Goal: Task Accomplishment & Management: Complete application form

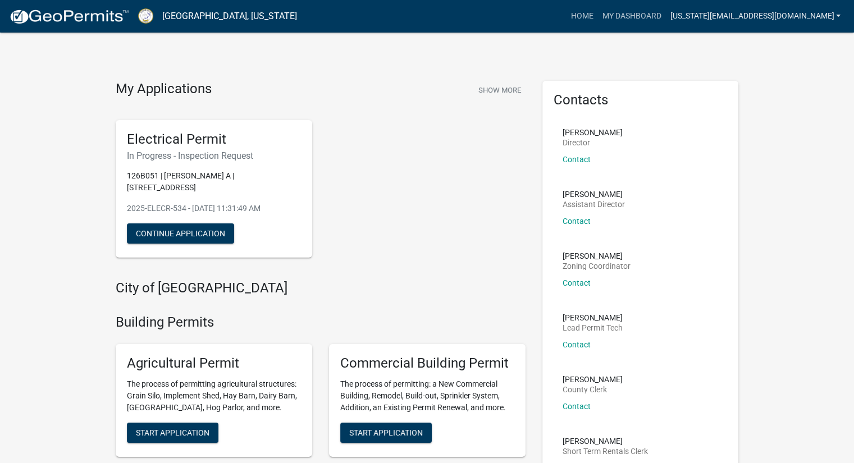
click at [670, 26] on link "[US_STATE][EMAIL_ADDRESS][DOMAIN_NAME]" at bounding box center [756, 16] width 180 height 21
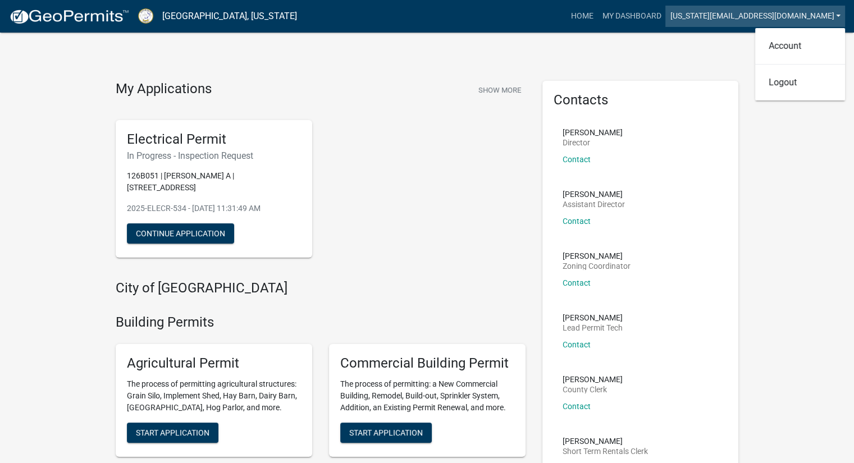
click at [666, 20] on link "[US_STATE][EMAIL_ADDRESS][DOMAIN_NAME]" at bounding box center [756, 16] width 180 height 21
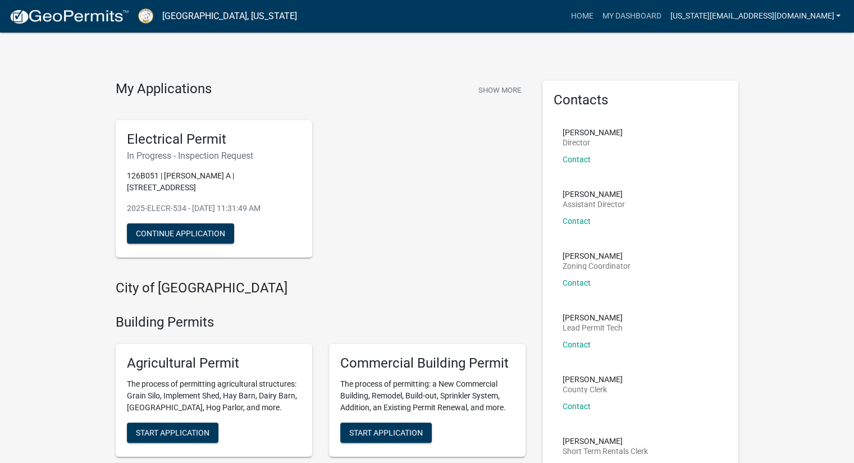
click at [676, 14] on link "[US_STATE][EMAIL_ADDRESS][DOMAIN_NAME]" at bounding box center [756, 16] width 180 height 21
click at [746, 91] on div "Contacts [PERSON_NAME] Director Contact [PERSON_NAME] Assistant Director Contac…" at bounding box center [640, 293] width 213 height 425
click at [175, 234] on button "Continue Application" at bounding box center [180, 234] width 107 height 20
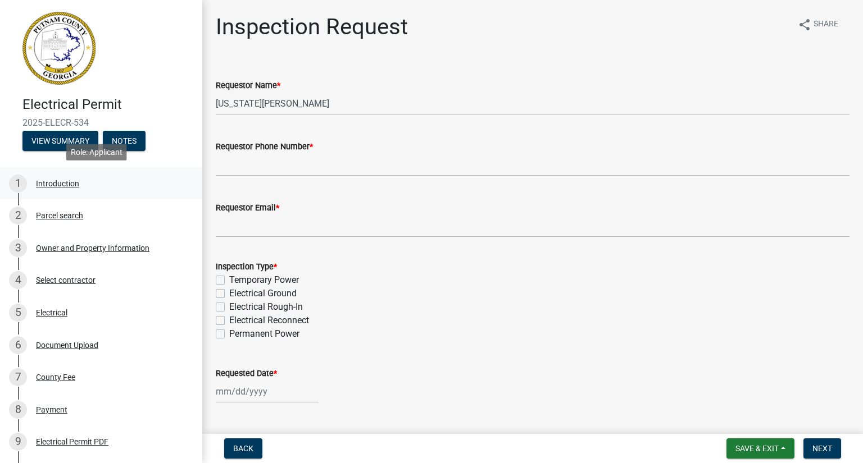
click at [58, 183] on div "Introduction" at bounding box center [57, 184] width 43 height 8
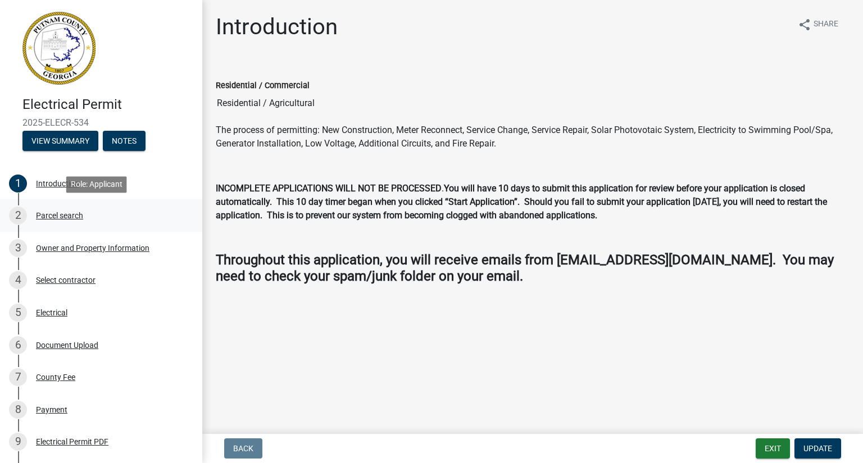
click at [66, 214] on div "Parcel search" at bounding box center [59, 216] width 47 height 8
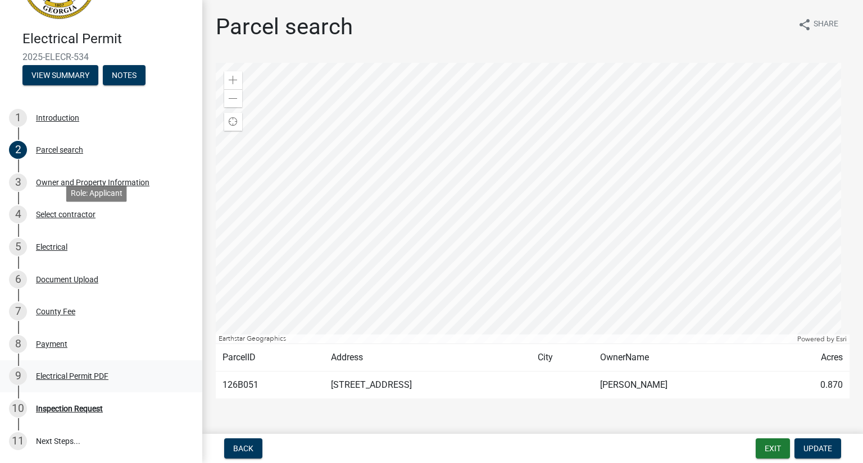
scroll to position [112, 0]
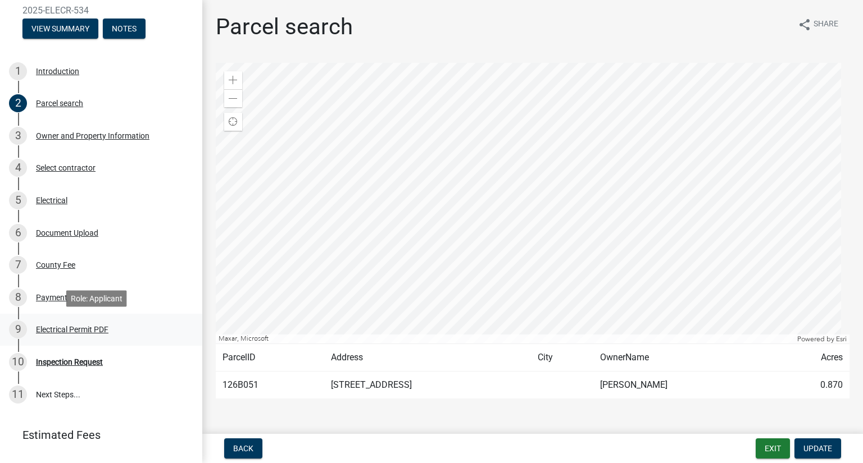
click at [44, 329] on div "Electrical Permit PDF" at bounding box center [72, 330] width 72 height 8
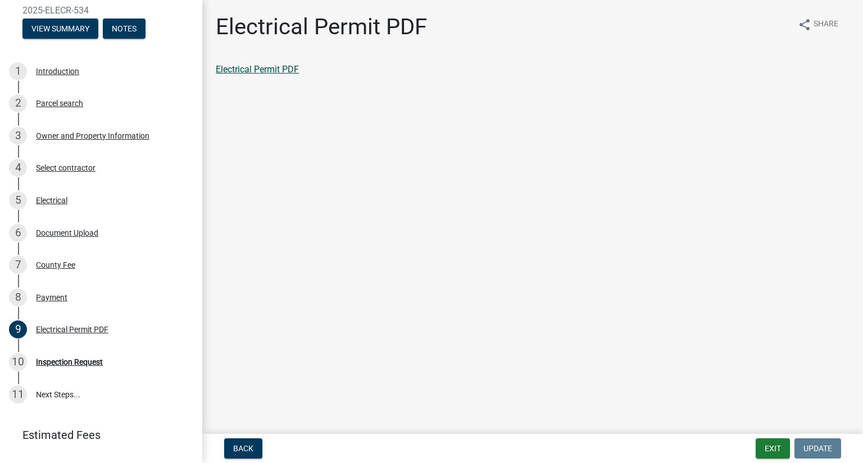
click at [279, 70] on link "Electrical Permit PDF" at bounding box center [257, 69] width 83 height 11
click at [67, 366] on div "Inspection Request" at bounding box center [69, 362] width 67 height 8
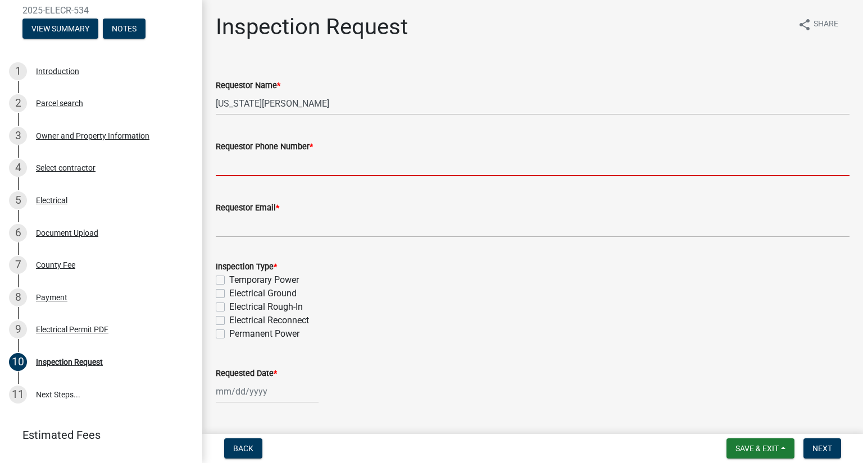
click at [312, 160] on input "Requestor Phone Number *" at bounding box center [533, 164] width 634 height 23
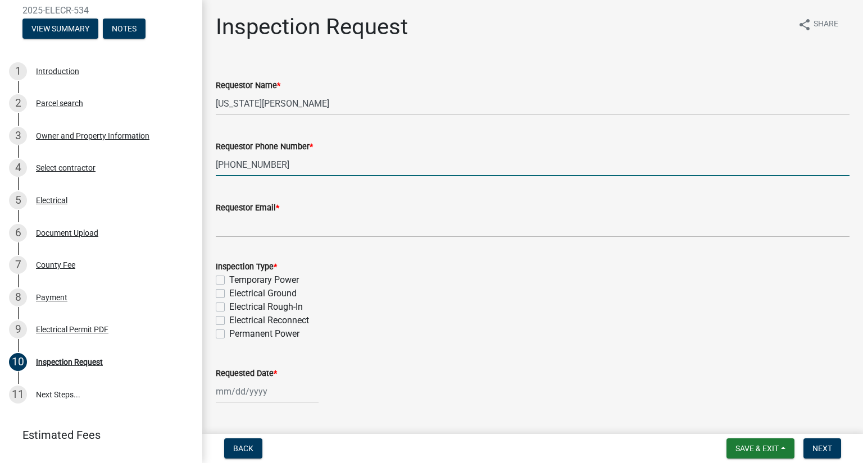
type input "[PHONE_NUMBER]"
click at [293, 230] on input "Requestor Email *" at bounding box center [533, 226] width 634 height 23
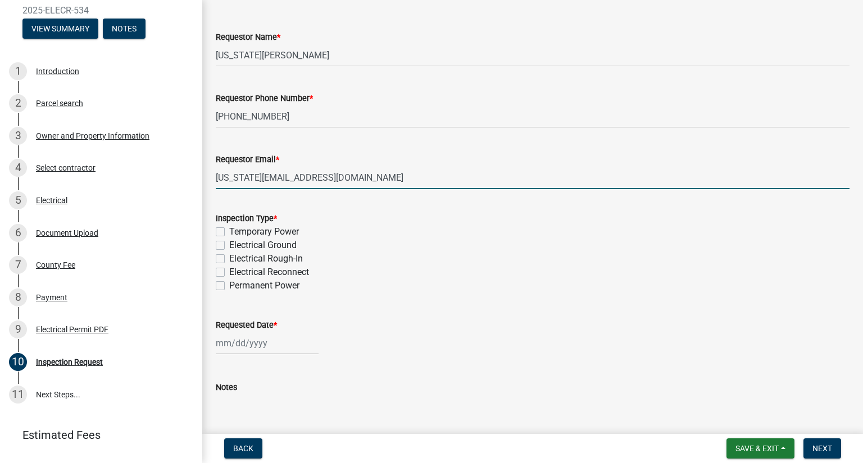
scroll to position [56, 0]
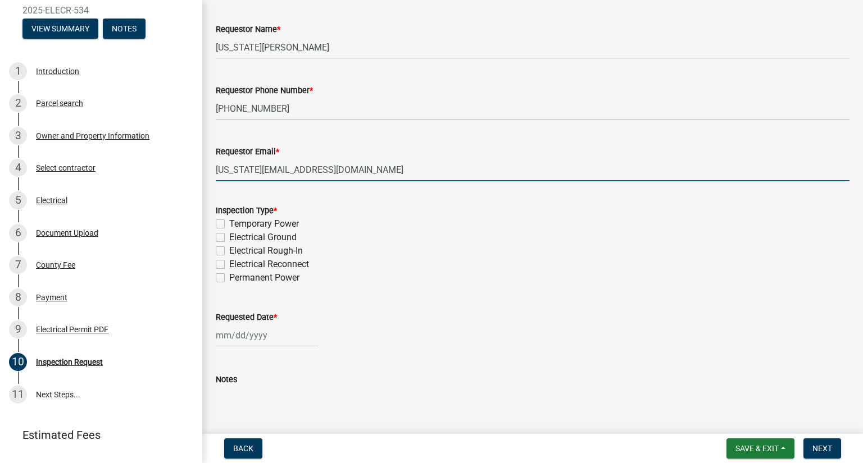
type input "[US_STATE][EMAIL_ADDRESS][DOMAIN_NAME]"
click at [229, 278] on label "Permanent Power" at bounding box center [264, 277] width 70 height 13
click at [229, 278] on input "Permanent Power" at bounding box center [232, 274] width 7 height 7
checkbox input "true"
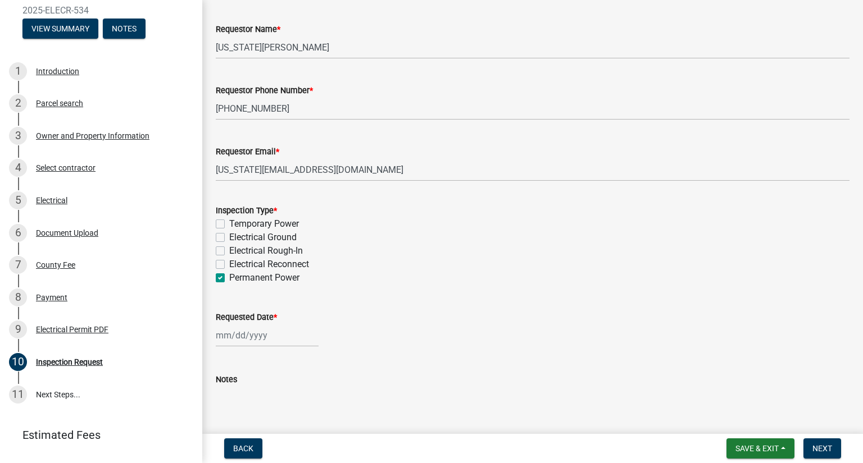
checkbox input "false"
checkbox input "true"
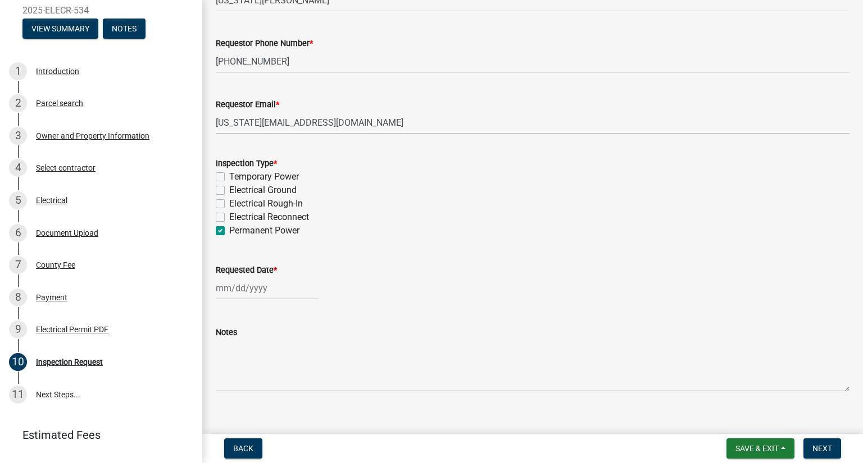
scroll to position [112, 0]
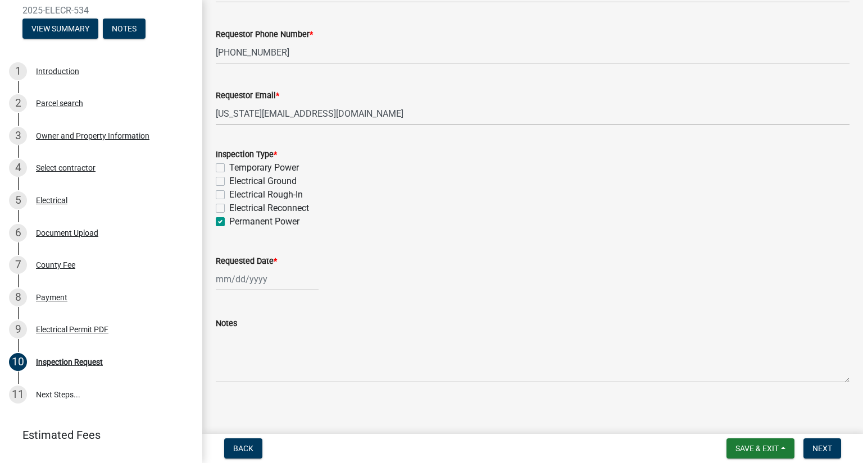
click at [261, 282] on div at bounding box center [267, 279] width 103 height 23
select select "9"
select select "2025"
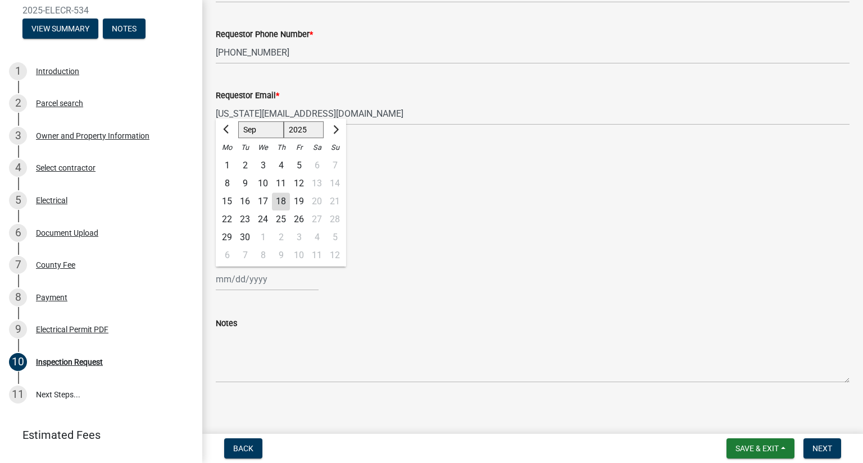
click at [263, 221] on div "24" at bounding box center [263, 220] width 18 height 18
type input "[DATE]"
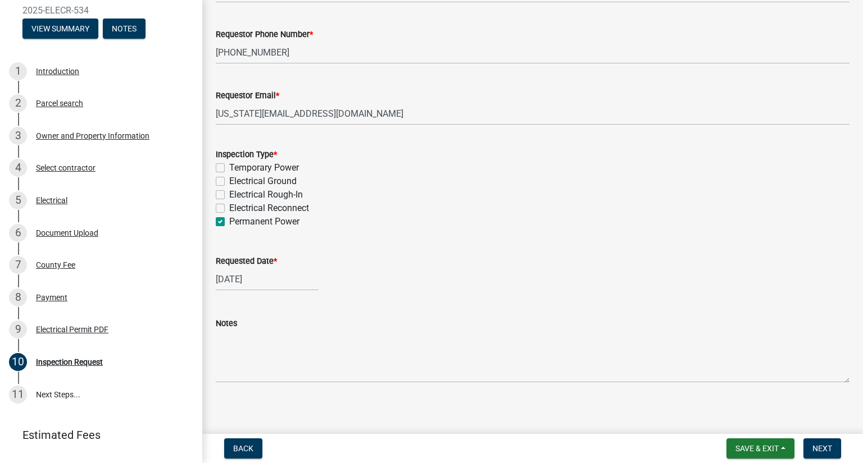
scroll to position [118, 0]
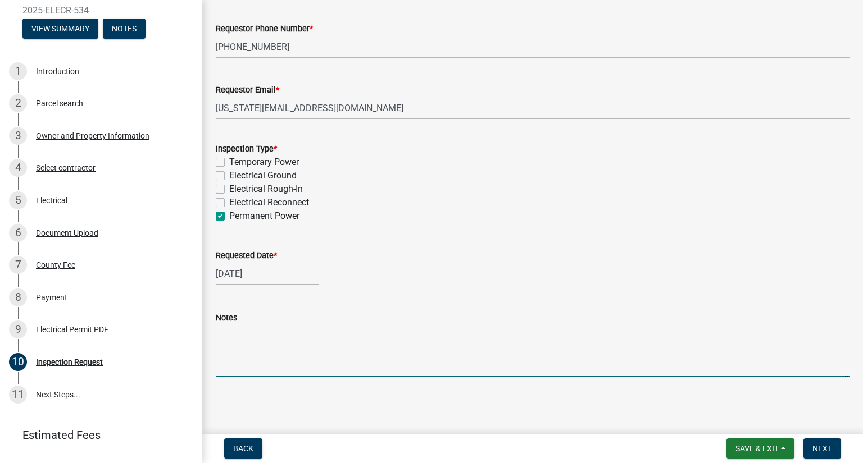
click at [253, 371] on textarea "Notes" at bounding box center [533, 351] width 634 height 53
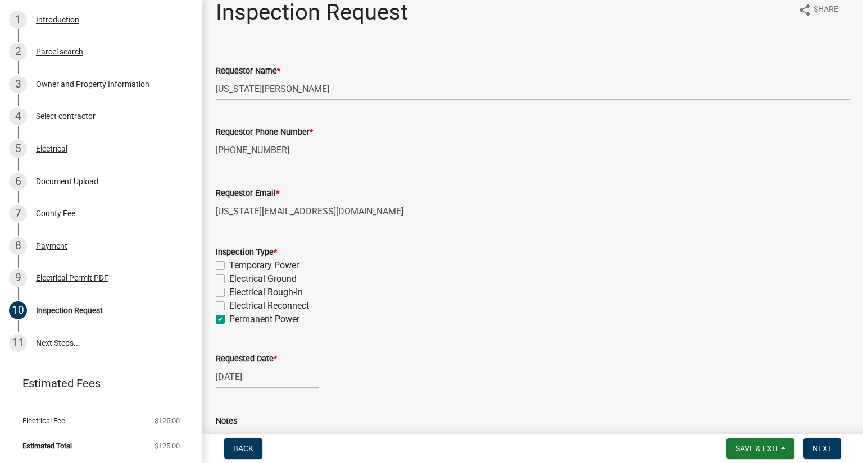
scroll to position [0, 0]
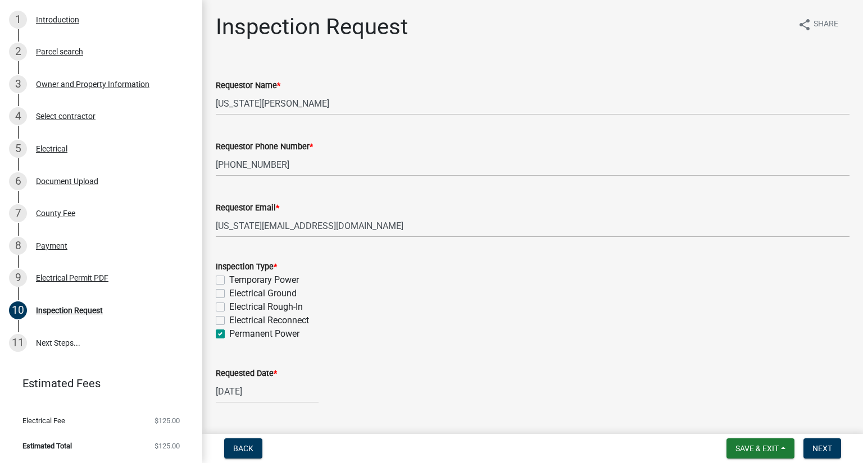
click at [725, 321] on div "Electrical Reconnect" at bounding box center [533, 320] width 634 height 13
click at [229, 318] on label "Electrical Reconnect" at bounding box center [269, 320] width 80 height 13
click at [229, 318] on input "Electrical Reconnect" at bounding box center [232, 317] width 7 height 7
checkbox input "true"
checkbox input "false"
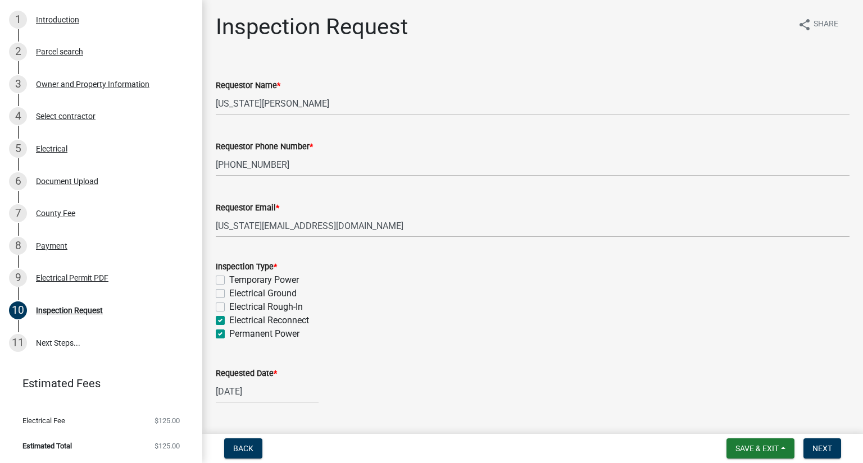
checkbox input "false"
checkbox input "true"
drag, startPoint x: 224, startPoint y: 334, endPoint x: 229, endPoint y: 330, distance: 6.6
click at [229, 333] on label "Permanent Power" at bounding box center [264, 333] width 70 height 13
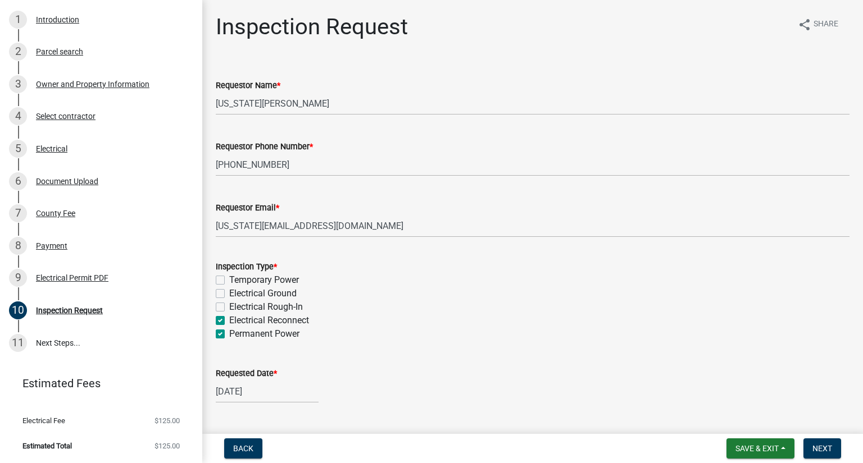
click at [229, 333] on input "Permanent Power" at bounding box center [232, 330] width 7 height 7
checkbox input "false"
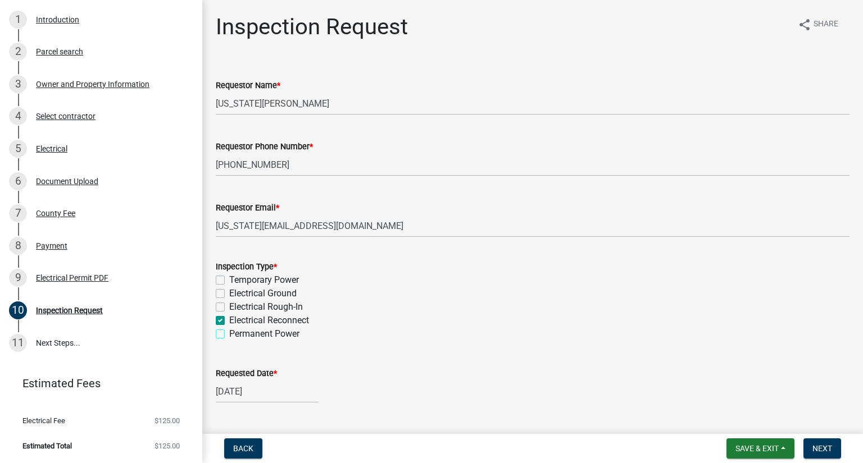
checkbox input "true"
checkbox input "false"
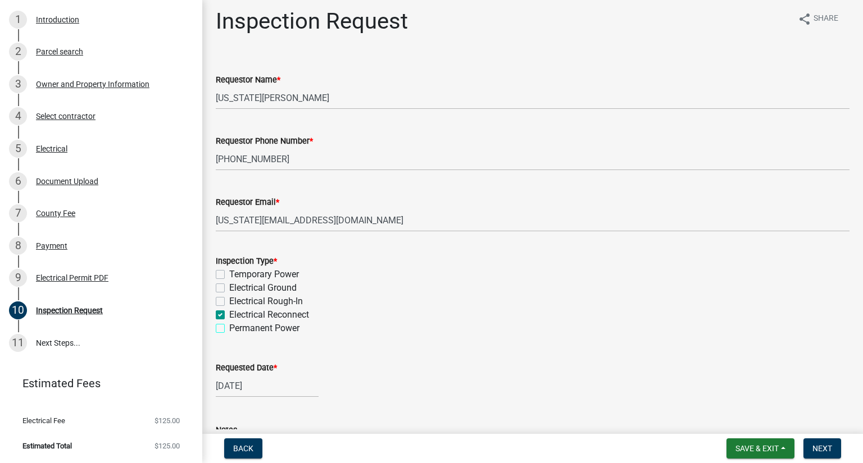
scroll to position [118, 0]
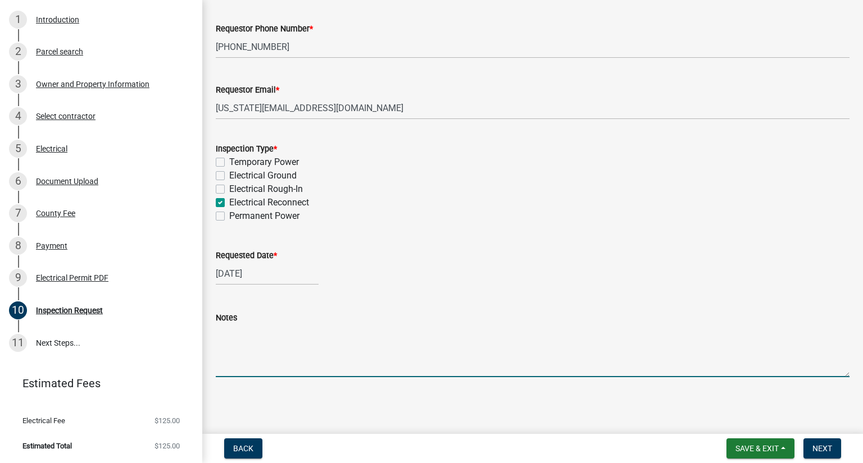
click at [238, 370] on textarea "Notes" at bounding box center [533, 351] width 634 height 53
type textarea "The technician will be working from 8. Please schedule this for after 1 pm."
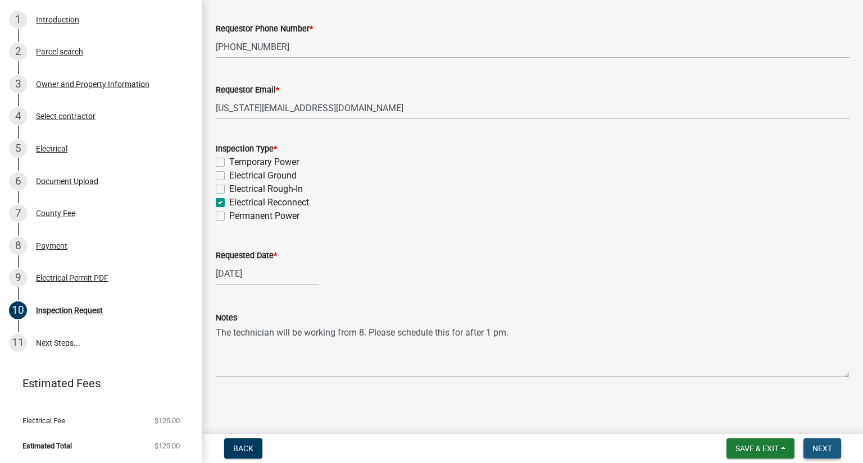
click at [819, 451] on span "Next" at bounding box center [822, 448] width 20 height 9
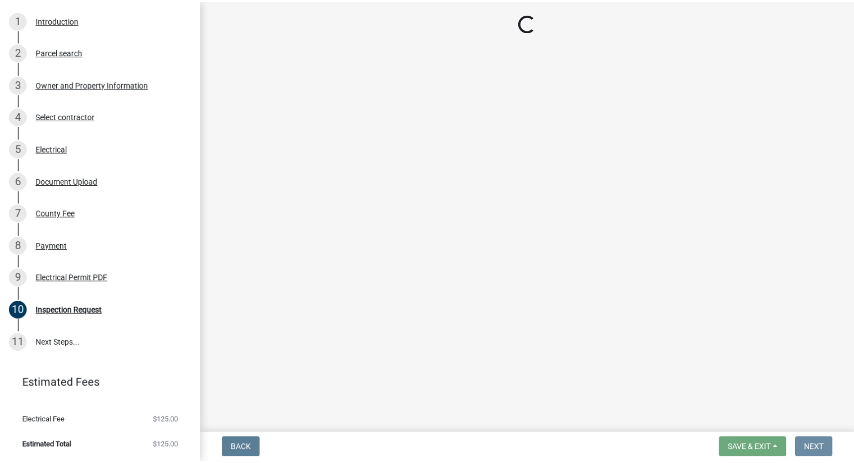
scroll to position [0, 0]
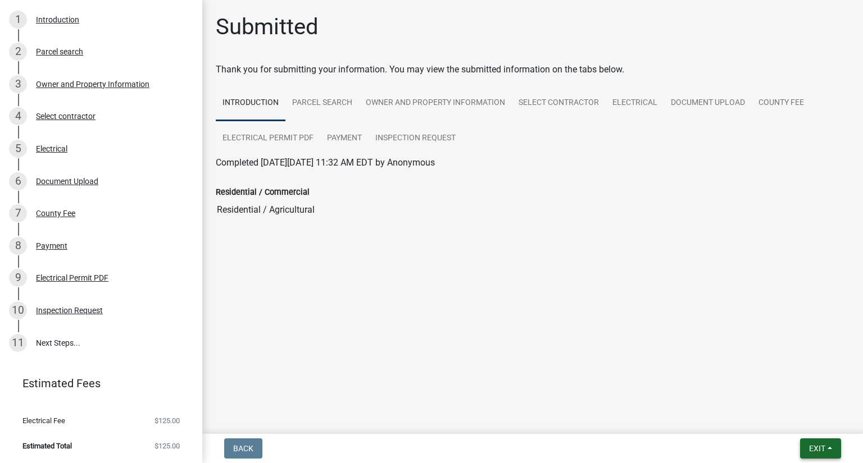
click at [817, 450] on span "Exit" at bounding box center [817, 448] width 16 height 9
click at [800, 420] on button "Save & Exit" at bounding box center [796, 419] width 90 height 27
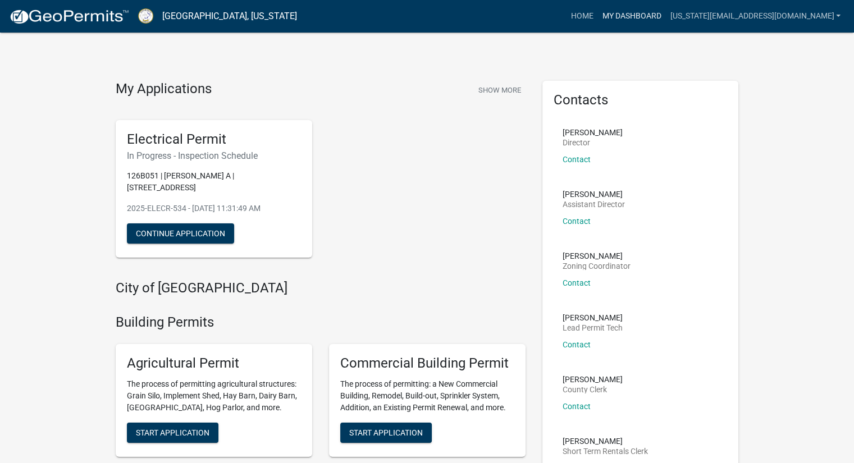
click at [598, 15] on link "My Dashboard" at bounding box center [632, 16] width 68 height 21
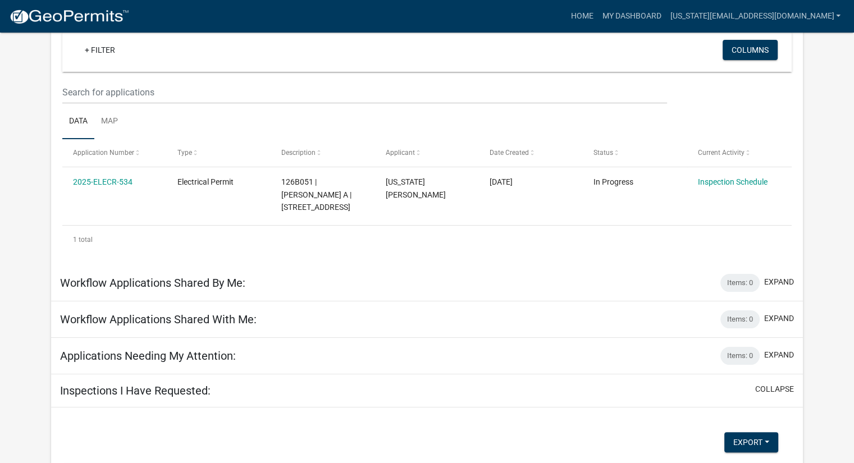
scroll to position [112, 0]
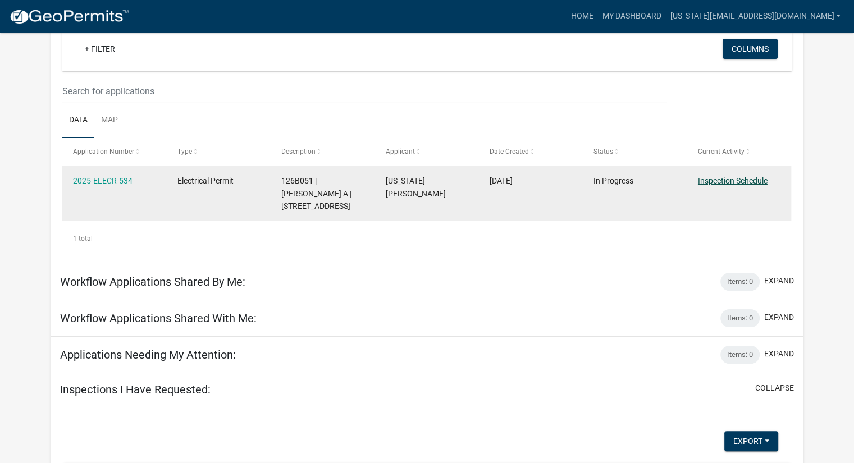
click at [730, 179] on link "Inspection Schedule" at bounding box center [733, 180] width 70 height 9
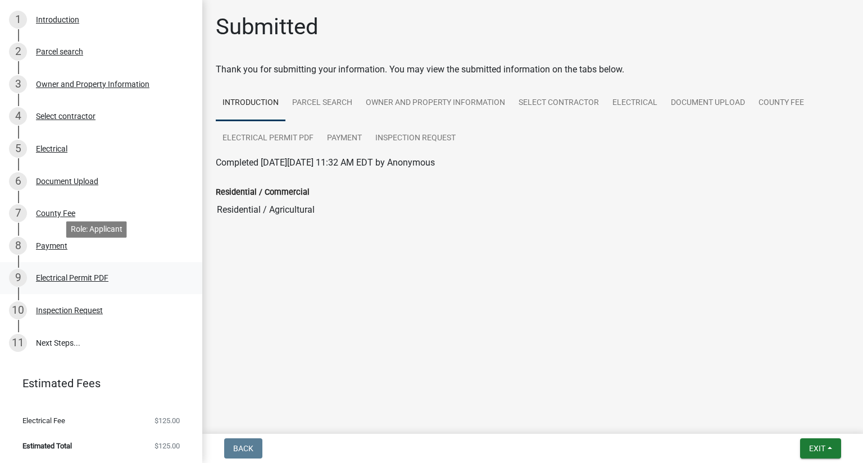
scroll to position [164, 0]
click at [73, 311] on div "Inspection Request" at bounding box center [69, 311] width 67 height 8
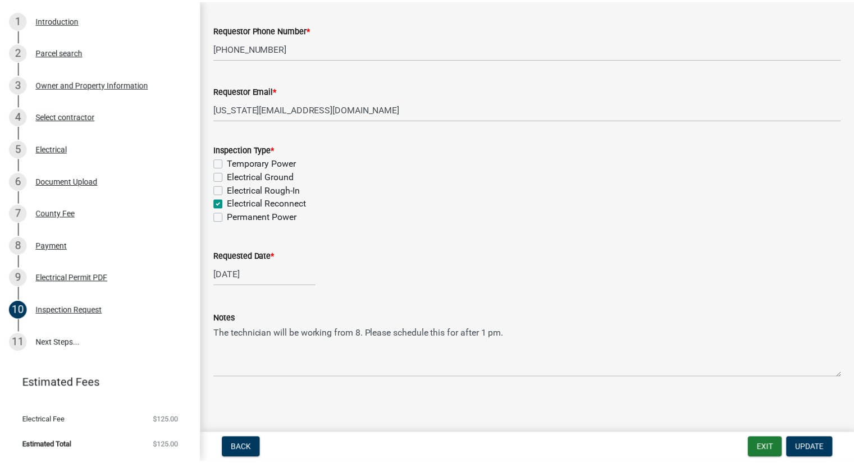
scroll to position [118, 0]
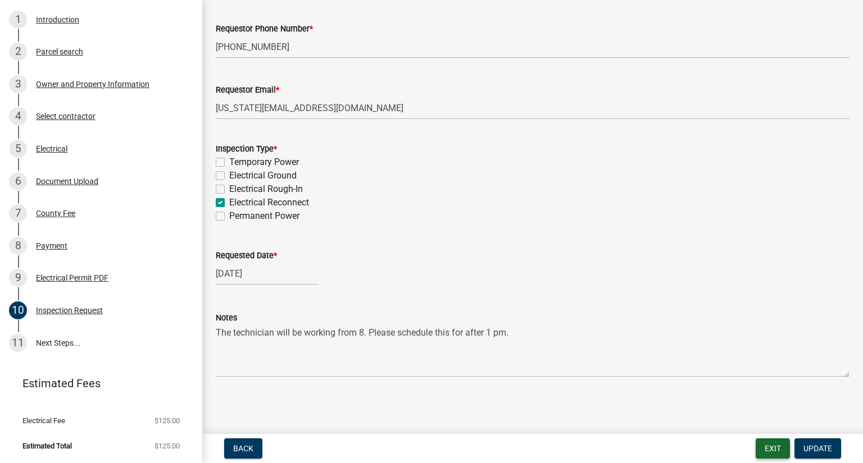
click at [771, 449] on button "Exit" at bounding box center [772, 449] width 34 height 20
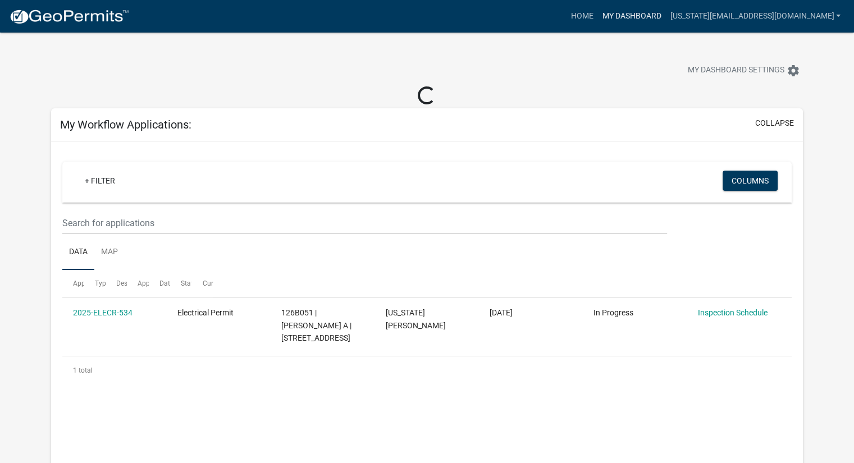
click at [608, 20] on link "My Dashboard" at bounding box center [632, 16] width 68 height 21
